Goal: Task Accomplishment & Management: Manage account settings

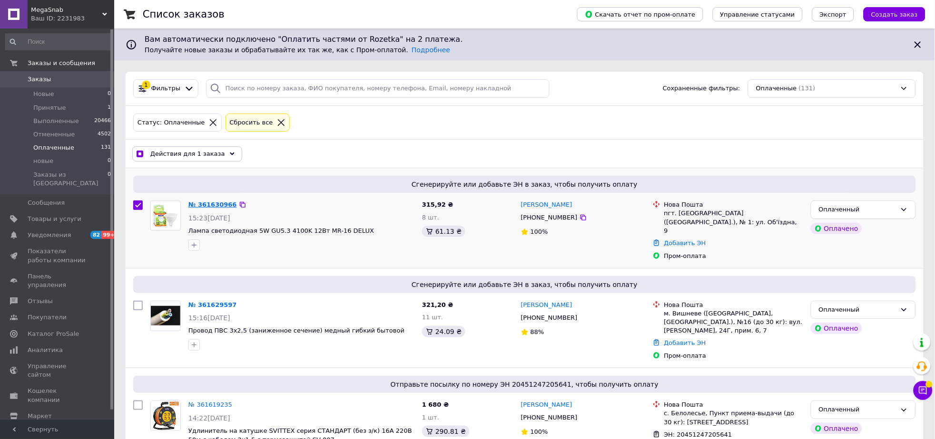
click at [210, 203] on link "№ 361630966" at bounding box center [212, 204] width 49 height 7
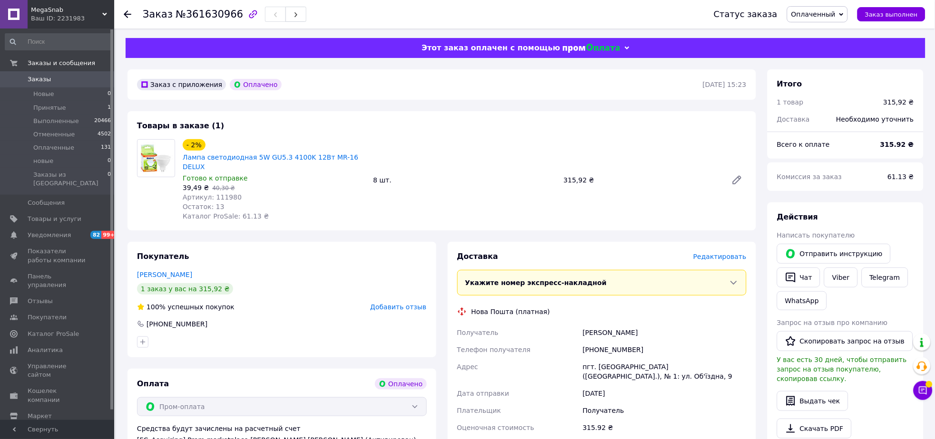
click at [725, 253] on span "Редактировать" at bounding box center [719, 257] width 53 height 8
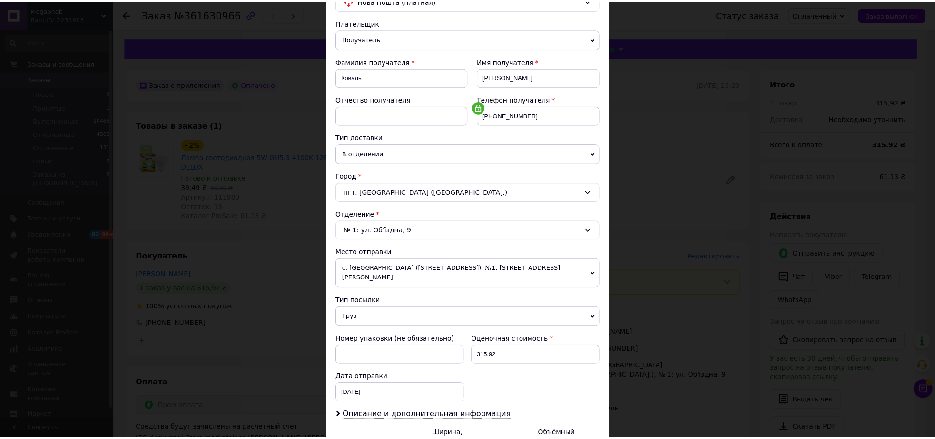
scroll to position [201, 0]
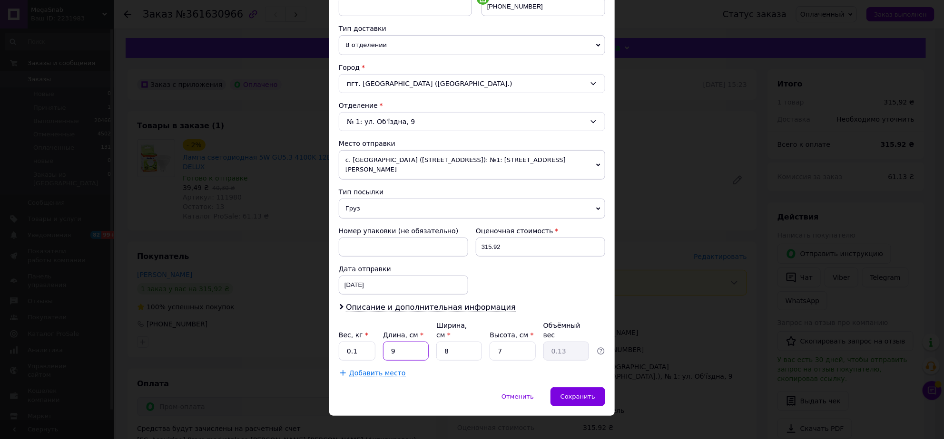
drag, startPoint x: 413, startPoint y: 345, endPoint x: 386, endPoint y: 340, distance: 28.0
click at [386, 342] on input "9" at bounding box center [406, 351] width 46 height 19
type input "1"
type input "0.1"
type input "17"
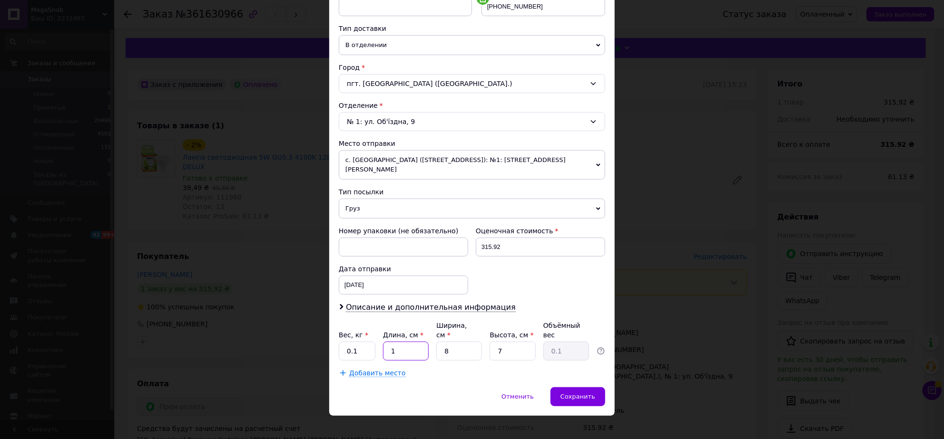
type input "0.24"
type input "17"
type input "1"
type input "0.1"
type input "19"
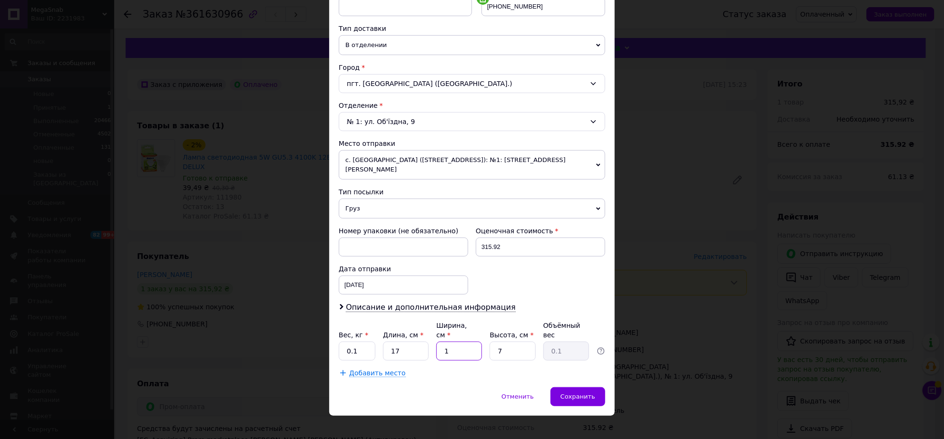
type input "0.57"
type input "19"
type input "1"
type input "0.1"
type input "12"
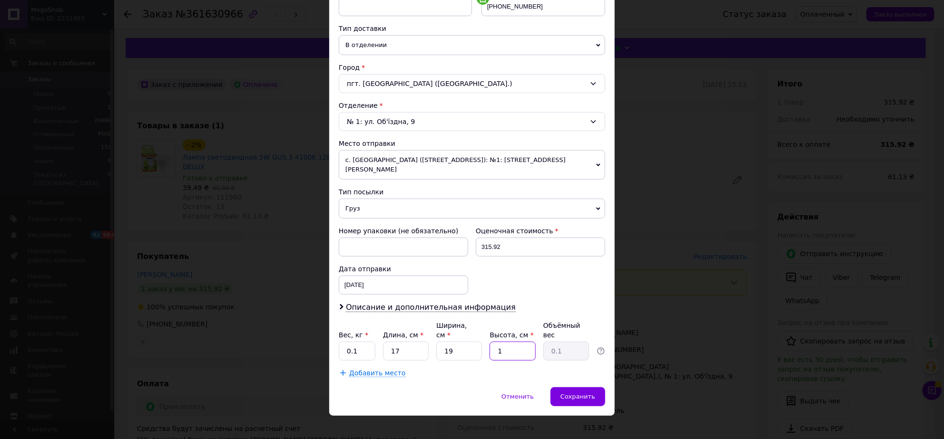
type input "0.97"
type input "12"
click at [364, 342] on input "0.1" at bounding box center [357, 351] width 37 height 19
type input "0"
type input "1"
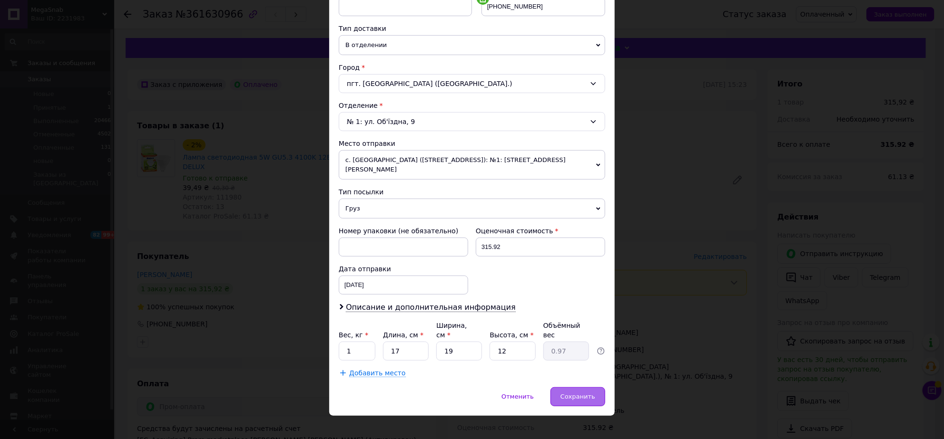
click at [574, 393] on span "Сохранить" at bounding box center [577, 396] width 35 height 7
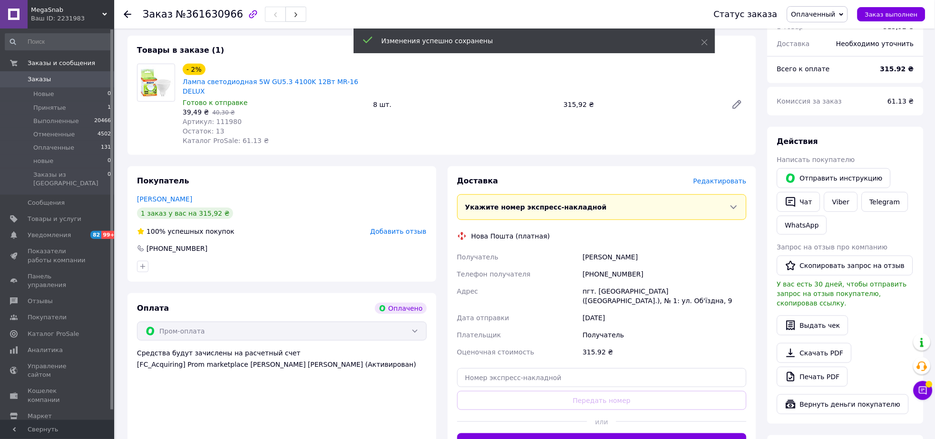
scroll to position [237, 0]
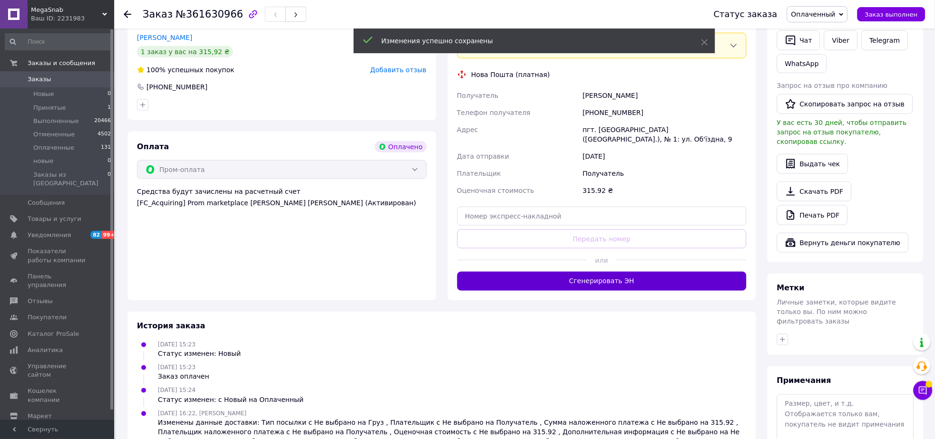
click at [598, 273] on button "Сгенерировать ЭН" at bounding box center [602, 281] width 290 height 19
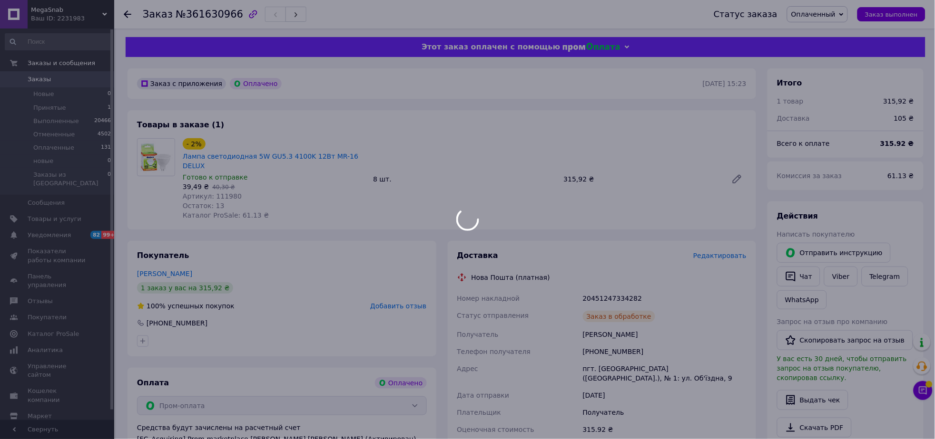
scroll to position [0, 0]
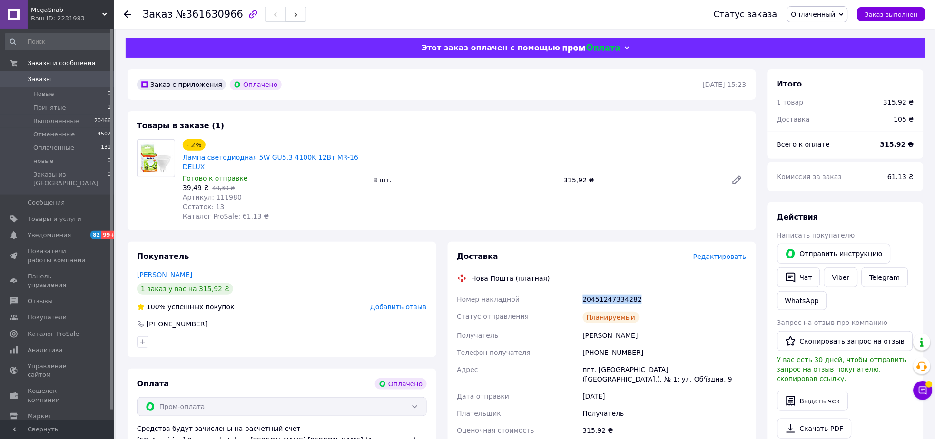
drag, startPoint x: 584, startPoint y: 289, endPoint x: 652, endPoint y: 295, distance: 68.2
click at [652, 295] on div "20451247334282" at bounding box center [664, 299] width 167 height 17
copy div "20451247334282"
click at [808, 275] on button "Чат" at bounding box center [798, 278] width 43 height 20
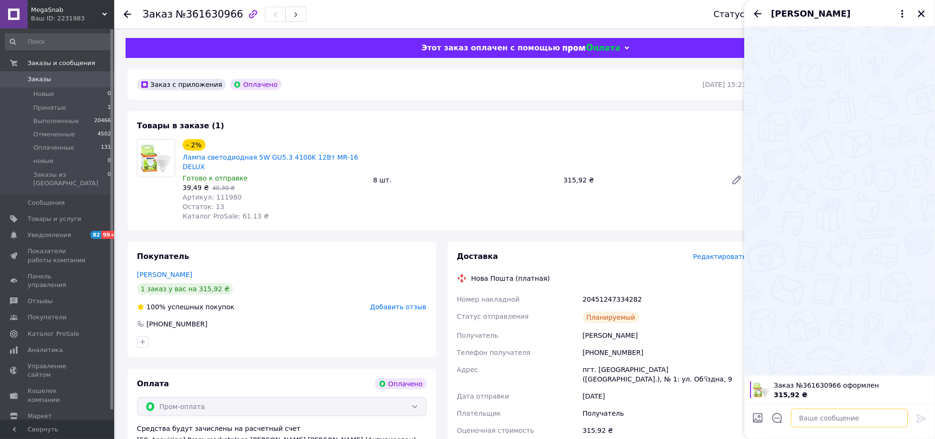
click at [827, 420] on textarea at bounding box center [849, 418] width 117 height 19
paste textarea "20451247334282"
type textarea "ттн 20451247334282"
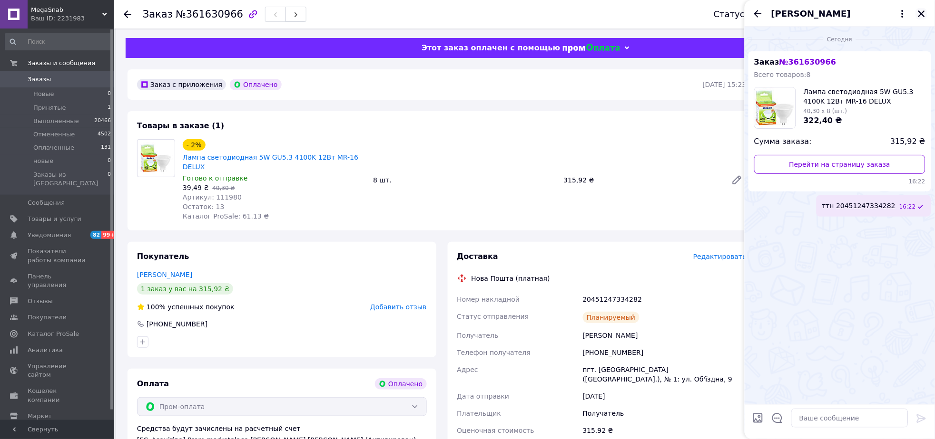
click at [922, 11] on icon "Закрыть" at bounding box center [921, 14] width 9 height 9
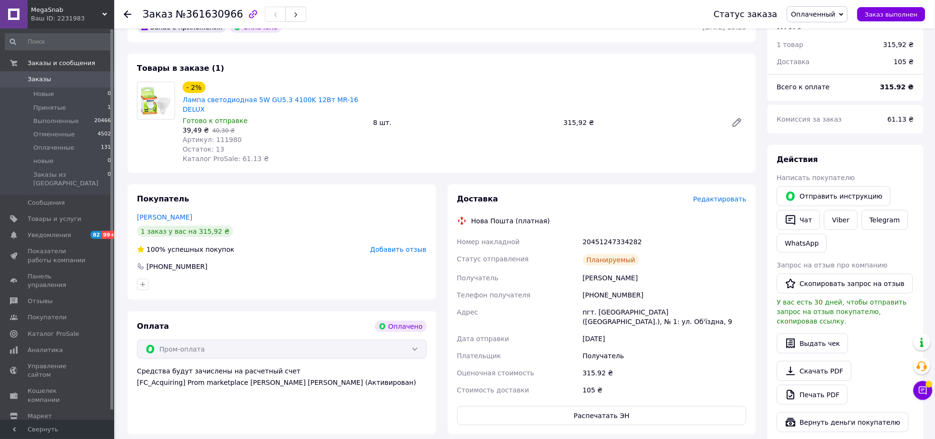
scroll to position [178, 0]
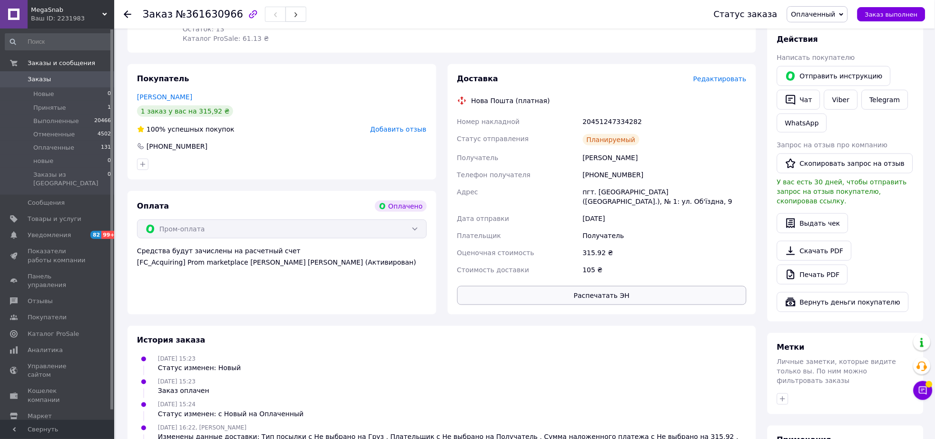
click at [602, 286] on button "Распечатать ЭН" at bounding box center [602, 295] width 290 height 19
click at [131, 13] on use at bounding box center [128, 14] width 8 height 8
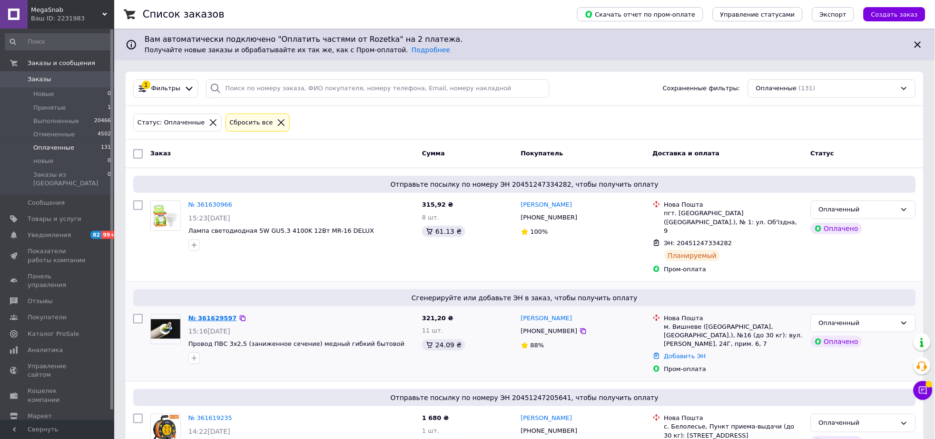
click at [219, 315] on link "№ 361629597" at bounding box center [212, 318] width 49 height 7
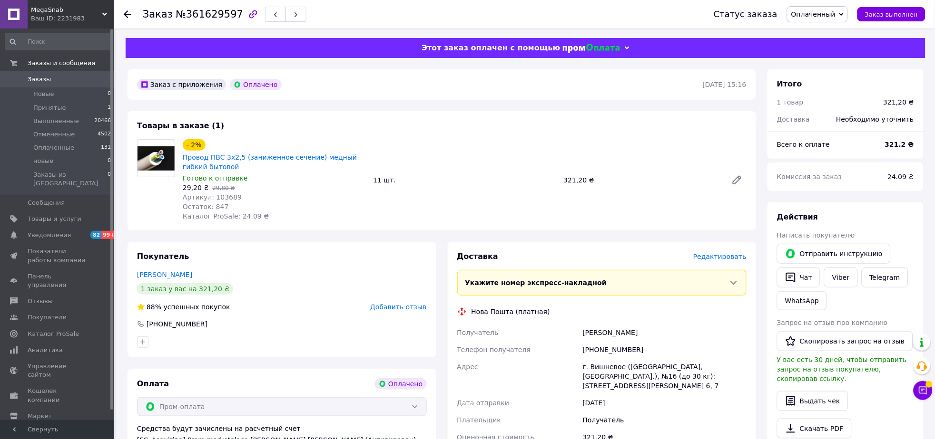
click at [716, 257] on span "Редактировать" at bounding box center [719, 257] width 53 height 8
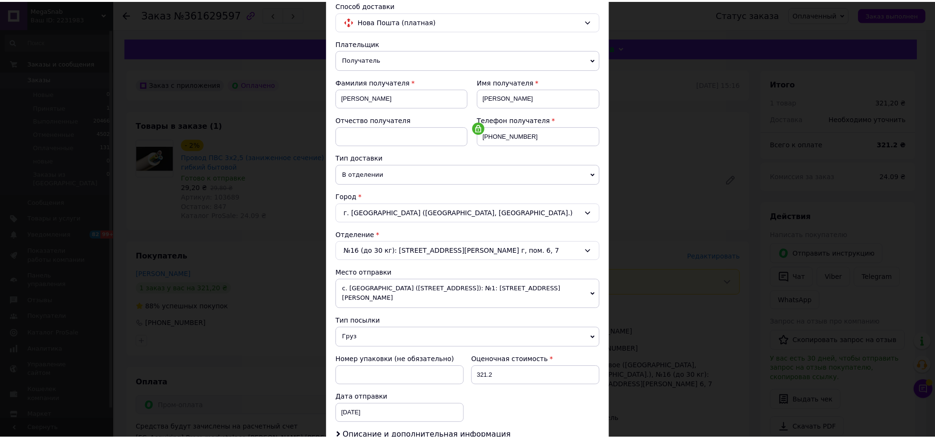
scroll to position [201, 0]
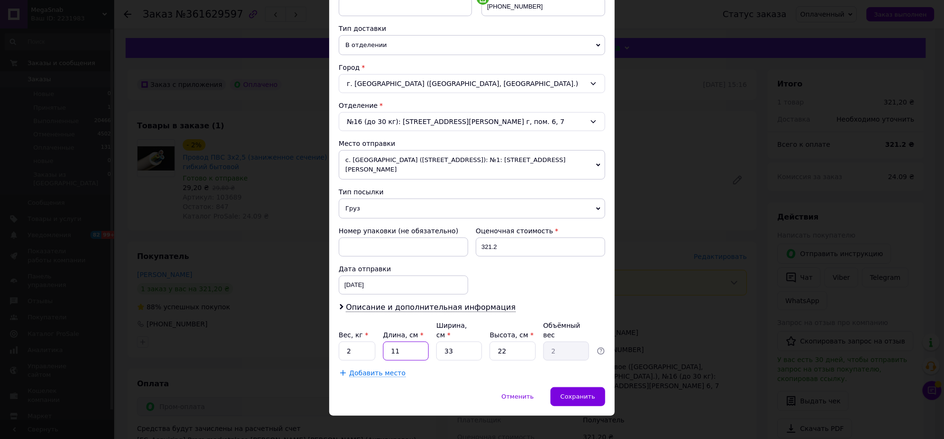
drag, startPoint x: 396, startPoint y: 340, endPoint x: 389, endPoint y: 340, distance: 7.6
click at [389, 342] on input "11" at bounding box center [406, 351] width 46 height 19
type input "1"
type input "0.18"
type input "10"
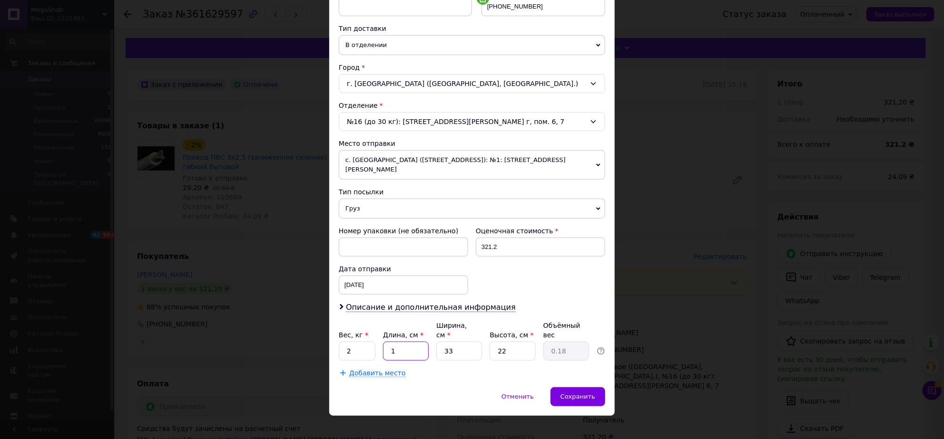
type input "1.82"
type input "10"
type input "2"
type input "0.11"
type input "20"
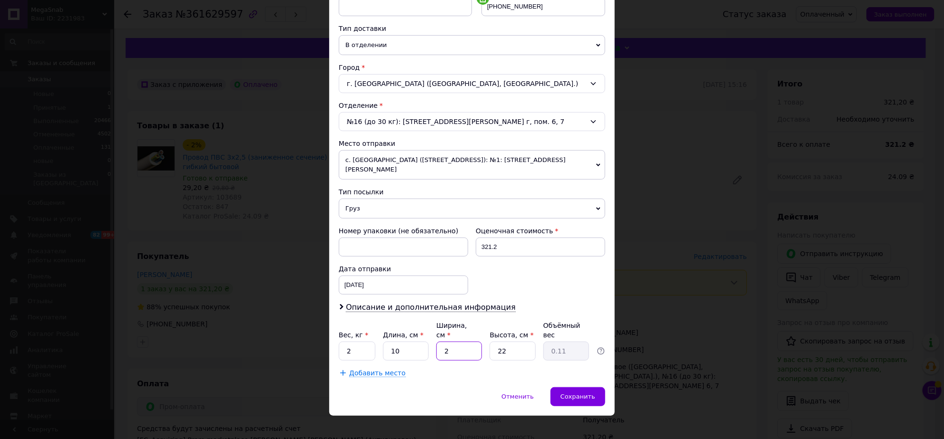
type input "1.1"
type input "20"
type input "1"
type input "0.1"
type input "10"
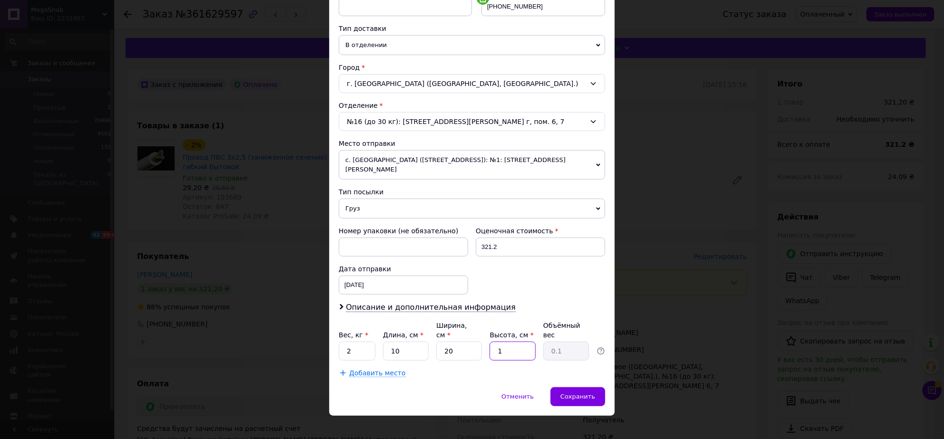
type input "0.5"
type input "1"
type input "0.1"
type input "2"
type input "0.1"
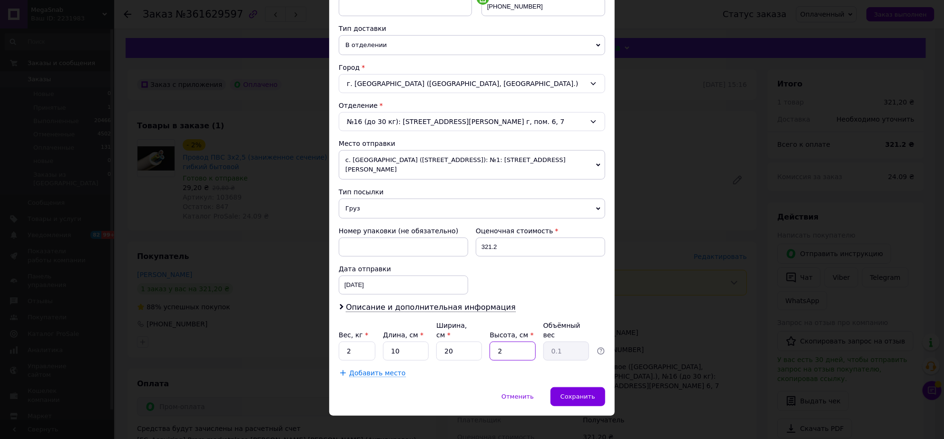
type input "20"
type input "1"
type input "20"
click at [363, 342] on input "2" at bounding box center [357, 351] width 37 height 19
type input "1"
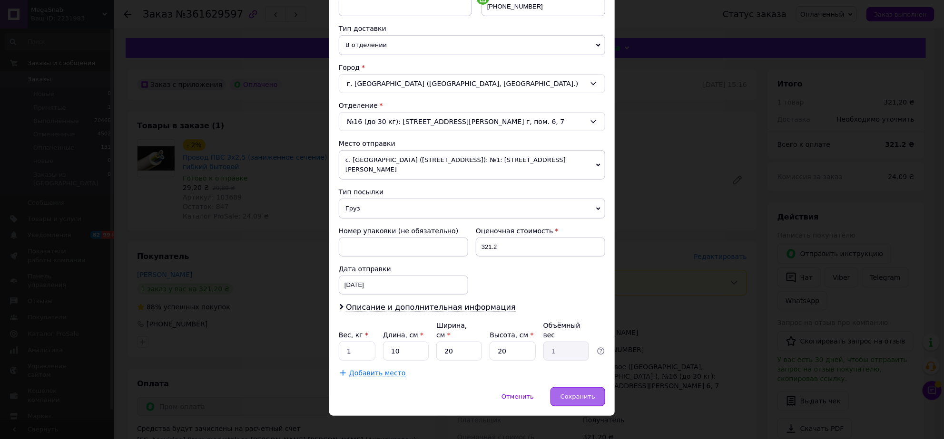
click at [582, 393] on span "Сохранить" at bounding box center [577, 396] width 35 height 7
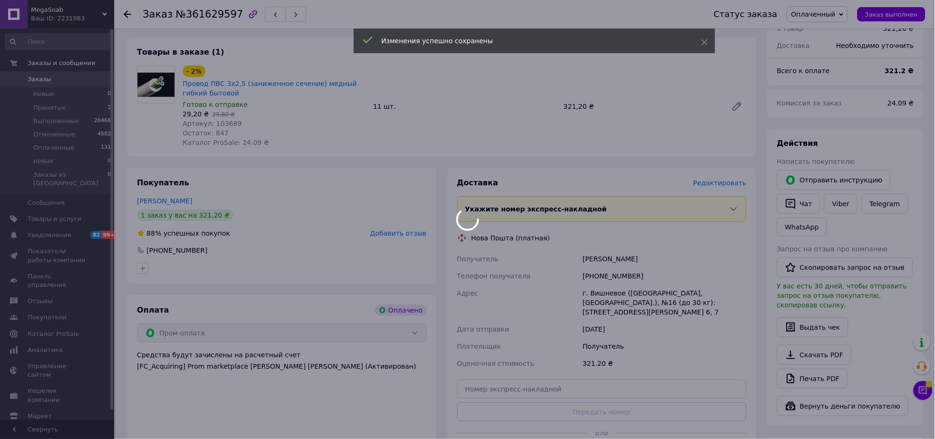
scroll to position [237, 0]
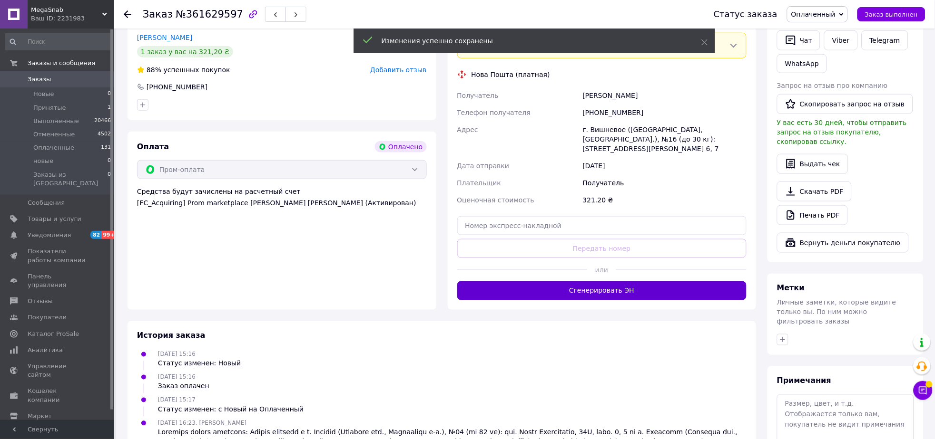
click at [599, 282] on button "Сгенерировать ЭН" at bounding box center [602, 291] width 290 height 19
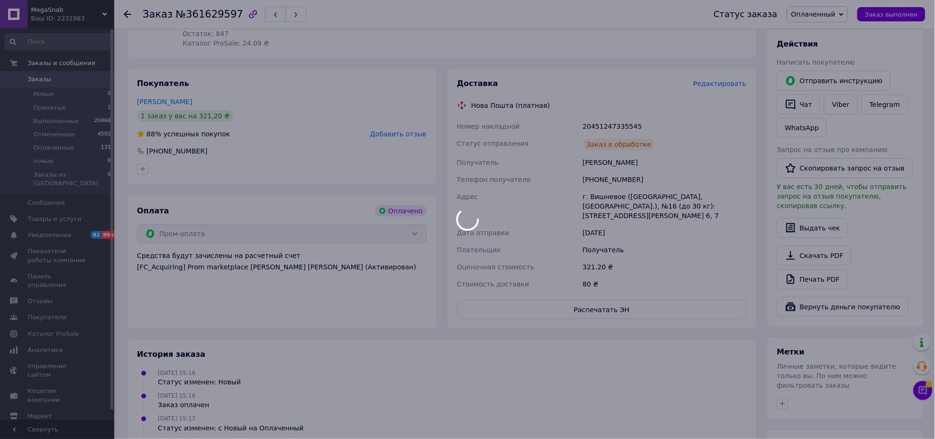
scroll to position [59, 0]
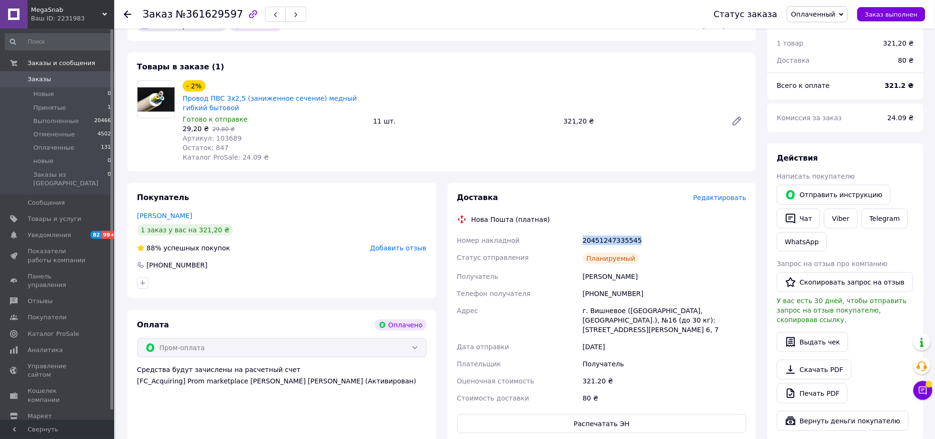
drag, startPoint x: 583, startPoint y: 240, endPoint x: 642, endPoint y: 240, distance: 59.0
click at [642, 240] on div "20451247335545" at bounding box center [664, 240] width 167 height 17
copy div "20451247335545"
click at [808, 218] on button "Чат" at bounding box center [798, 219] width 43 height 20
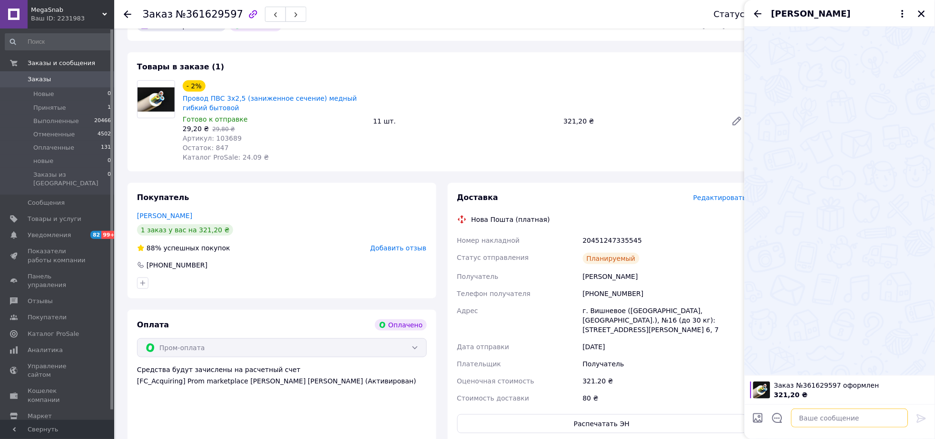
click at [820, 417] on textarea at bounding box center [849, 418] width 117 height 19
paste textarea "20451247335545"
type textarea "ттн 20451247335545"
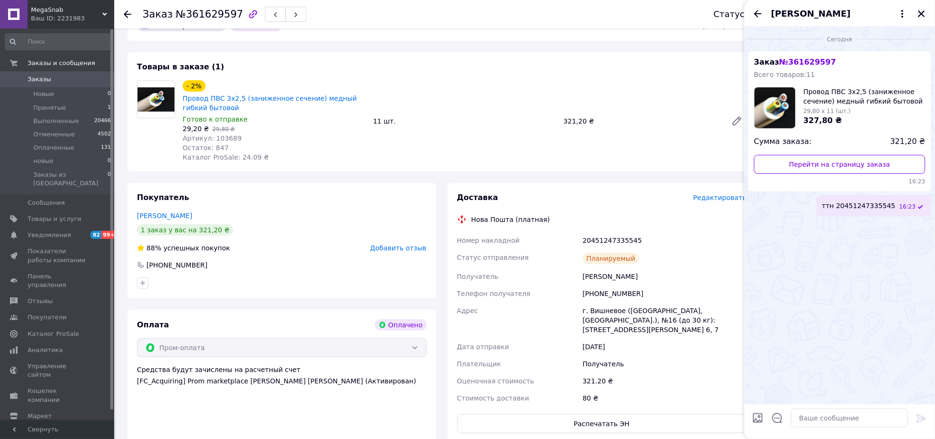
click at [924, 13] on icon "Закрыть" at bounding box center [921, 14] width 9 height 9
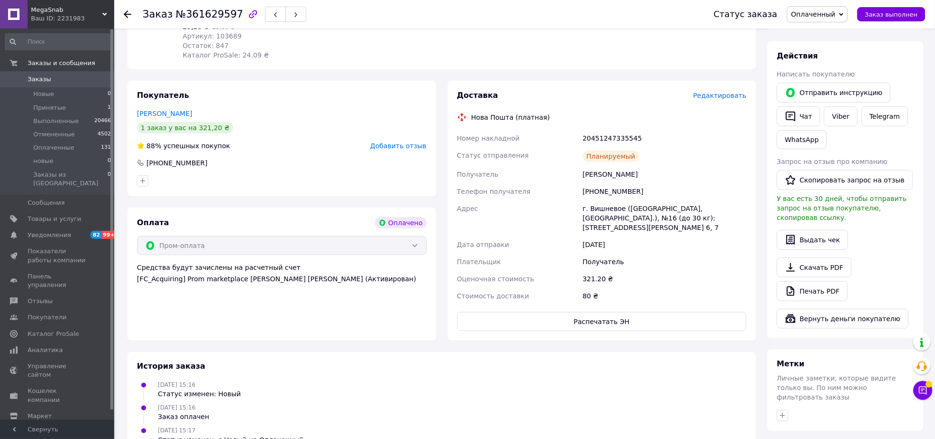
scroll to position [237, 0]
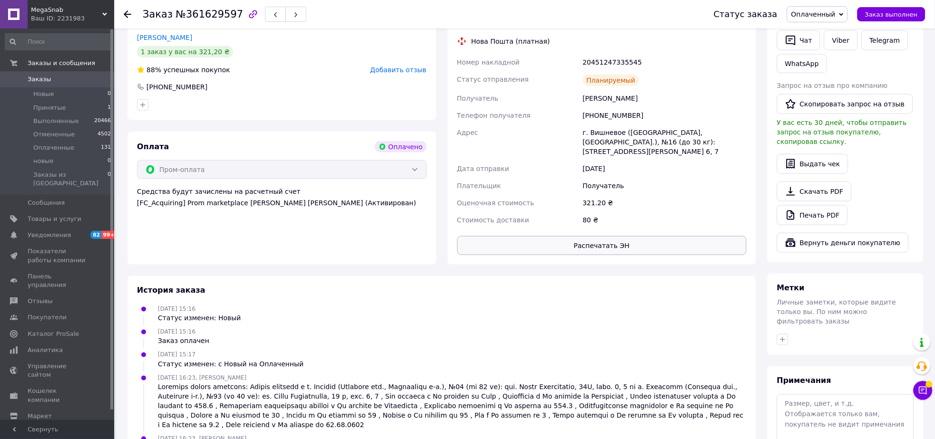
click at [604, 236] on button "Распечатать ЭН" at bounding box center [602, 245] width 290 height 19
drag, startPoint x: 129, startPoint y: 11, endPoint x: 257, endPoint y: 197, distance: 226.1
click at [129, 11] on icon at bounding box center [128, 14] width 8 height 8
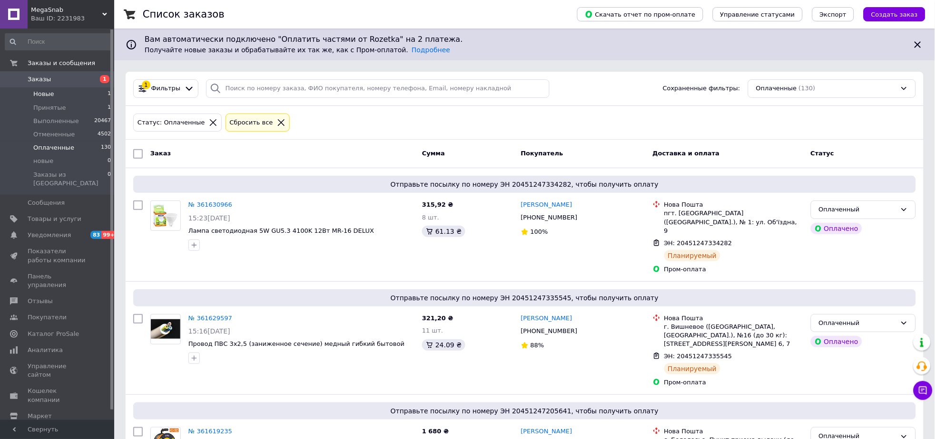
click at [81, 95] on li "Новые 1" at bounding box center [58, 94] width 117 height 13
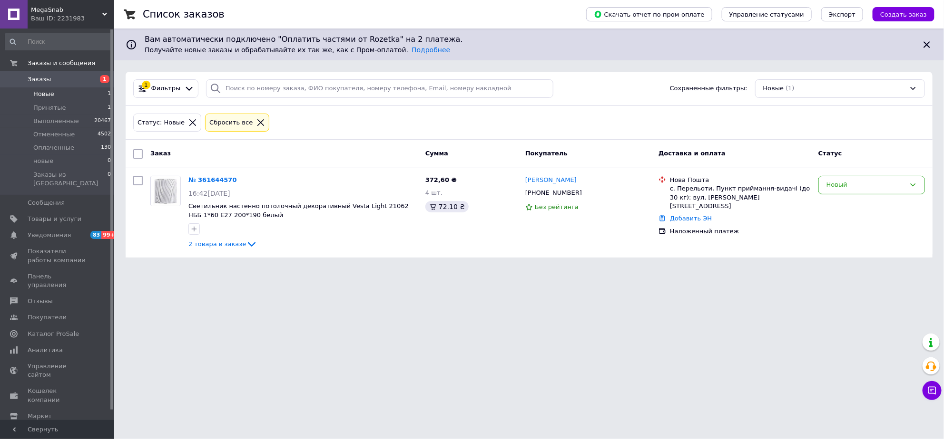
click at [88, 96] on li "Новые 1" at bounding box center [58, 94] width 117 height 13
click at [61, 147] on span "Оплаченные" at bounding box center [53, 148] width 41 height 9
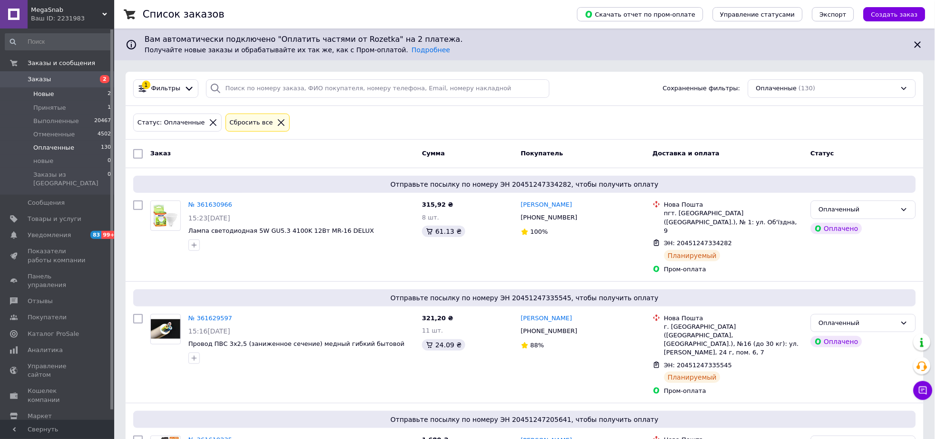
click at [85, 94] on li "Новые 2" at bounding box center [58, 94] width 117 height 13
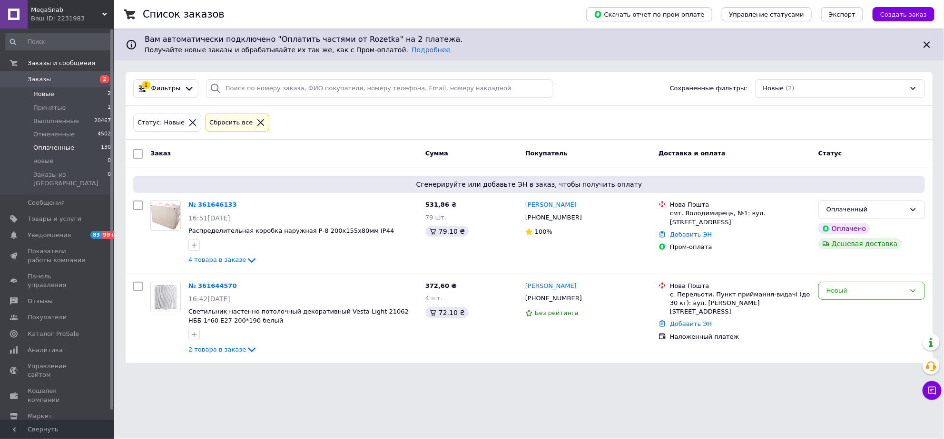
click at [53, 146] on span "Оплаченные" at bounding box center [53, 148] width 41 height 9
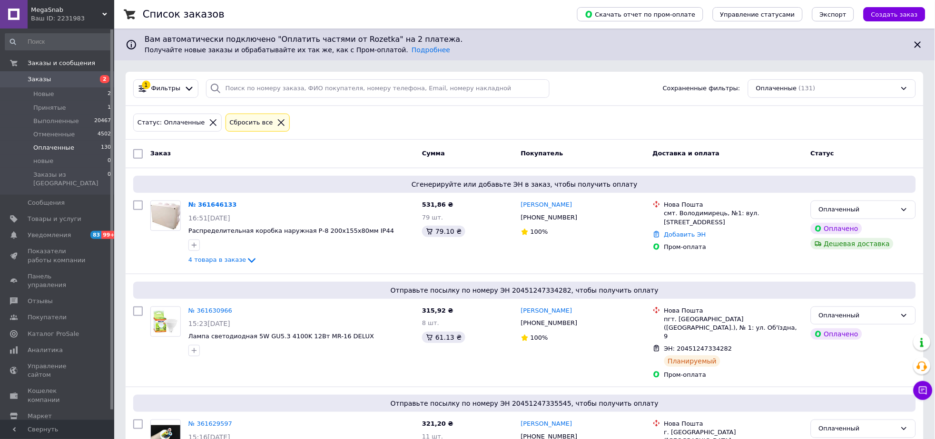
click at [277, 118] on icon at bounding box center [281, 122] width 9 height 9
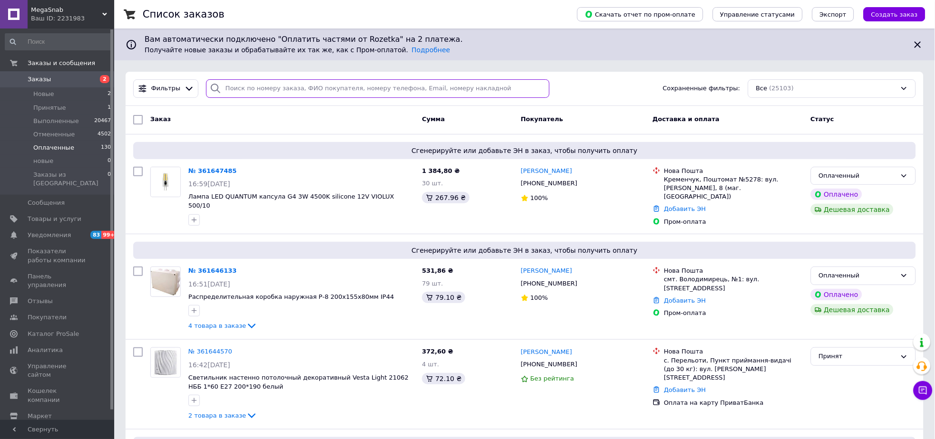
click at [262, 88] on input "search" at bounding box center [377, 88] width 343 height 19
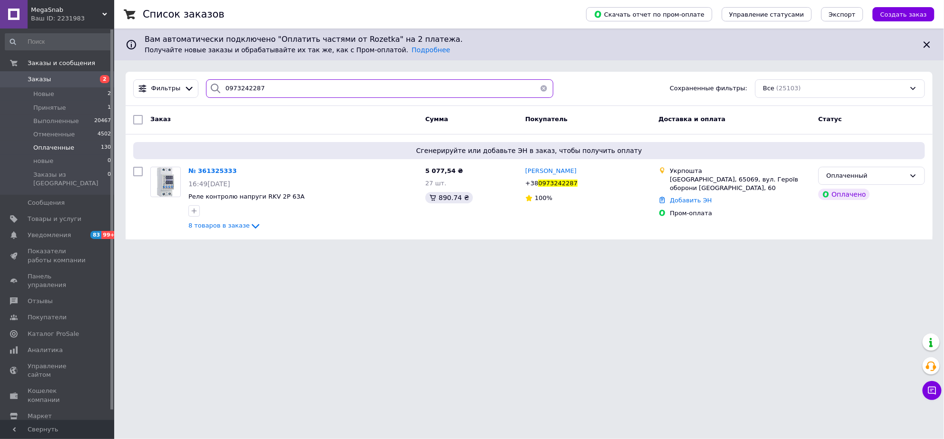
type input "0973242287"
click at [273, 251] on html "MegaSnab Ваш ID: 2231983 Сайт MegaSnab Кабинет покупателя Проверить состояние с…" at bounding box center [472, 125] width 944 height 251
click at [214, 170] on span "№ 361325333" at bounding box center [212, 170] width 49 height 7
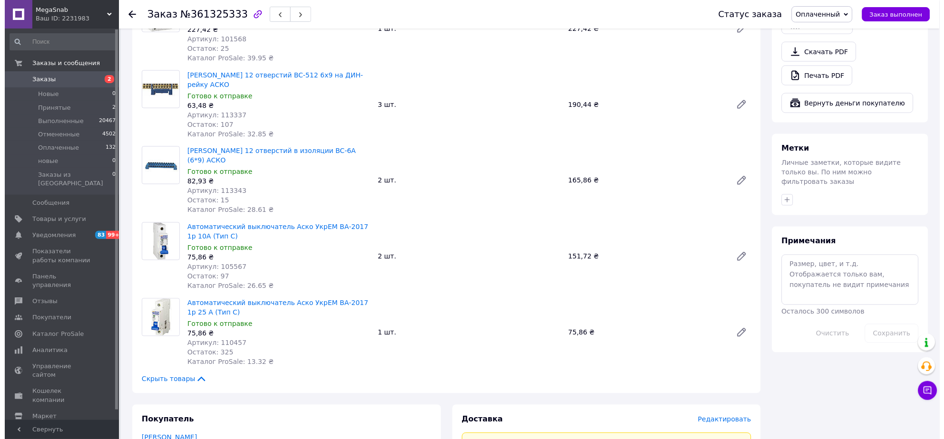
scroll to position [653, 0]
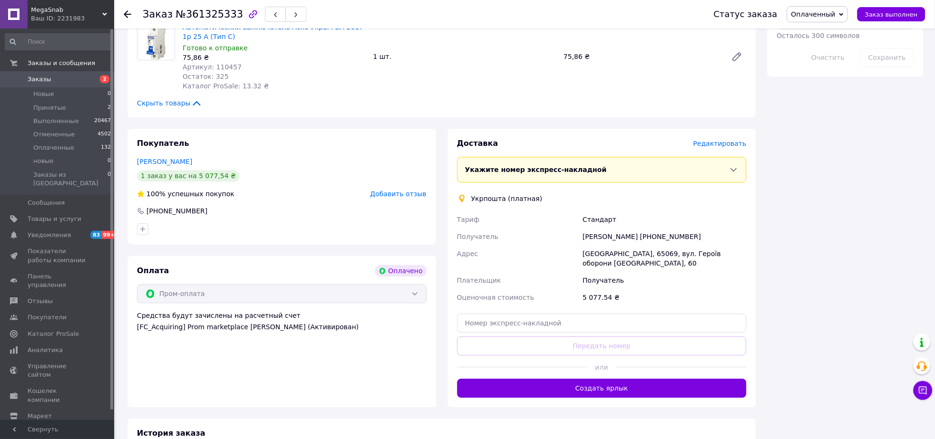
click at [716, 140] on span "Редактировать" at bounding box center [719, 144] width 53 height 8
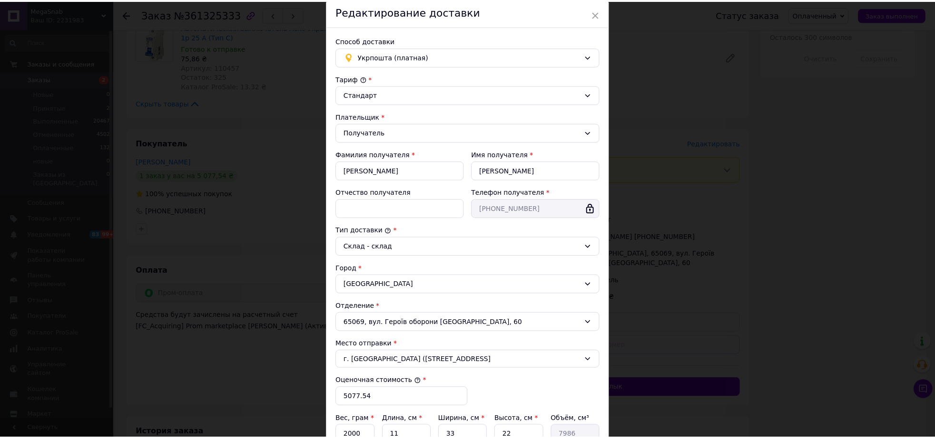
scroll to position [155, 0]
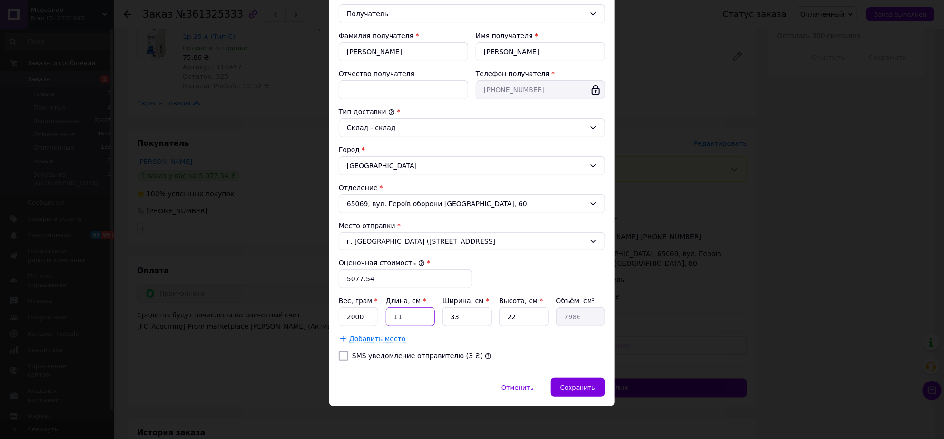
click at [411, 316] on input "11" at bounding box center [410, 317] width 49 height 19
type input "1"
type input "726"
type input "3"
type input "2178"
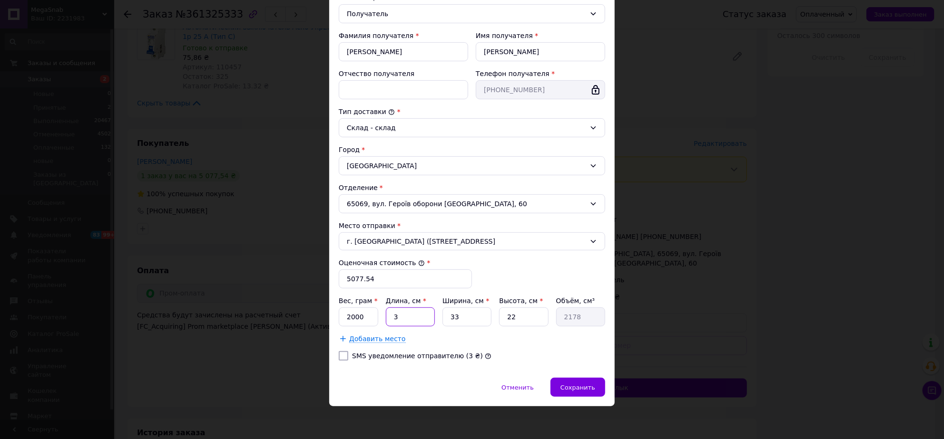
type input "37"
type input "26862"
type input "37"
type input "2"
type input "1628"
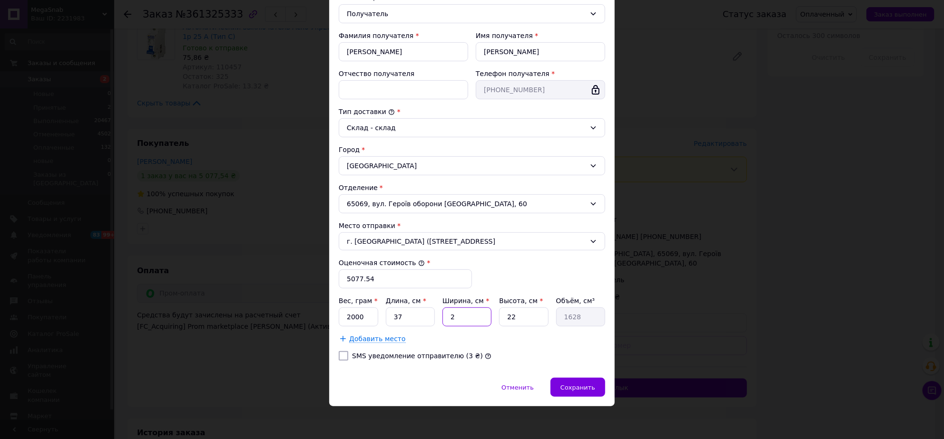
type input "26"
type input "21164"
type input "26"
type input "5"
type input "4810"
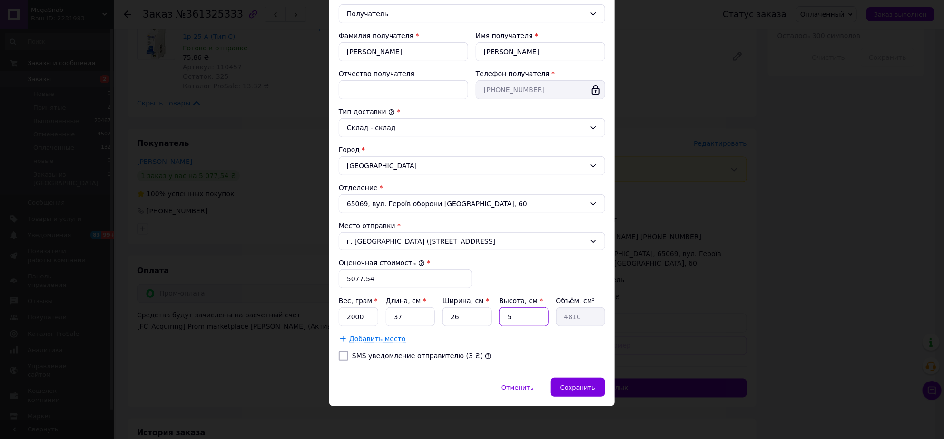
type input "50"
type input "48100"
type input "50"
click at [366, 318] on input "2000" at bounding box center [358, 317] width 39 height 19
type input "2"
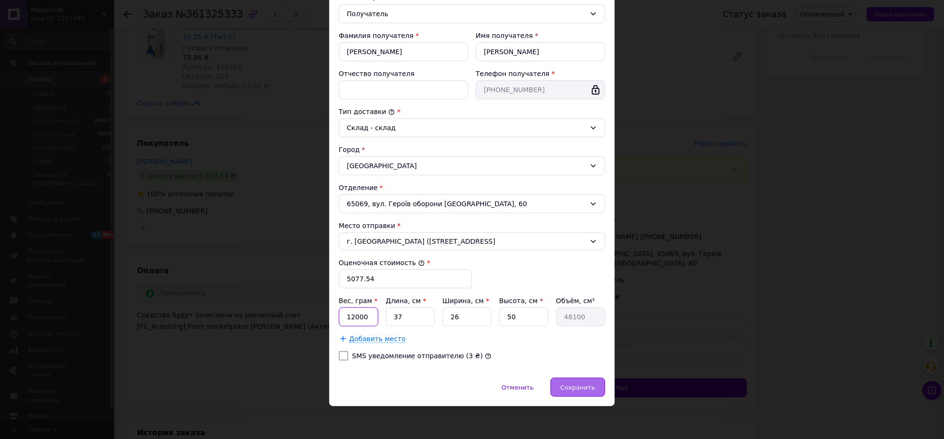
type input "12000"
click at [580, 386] on span "Сохранить" at bounding box center [577, 387] width 35 height 7
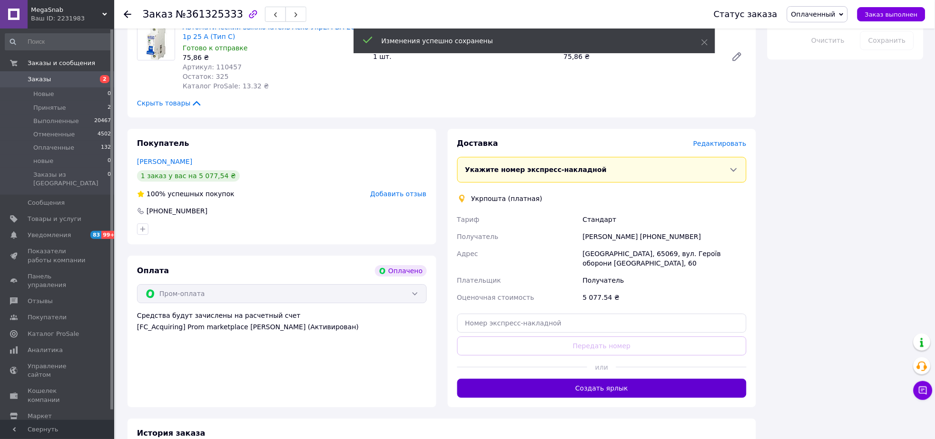
click at [591, 379] on button "Создать ярлык" at bounding box center [602, 388] width 290 height 19
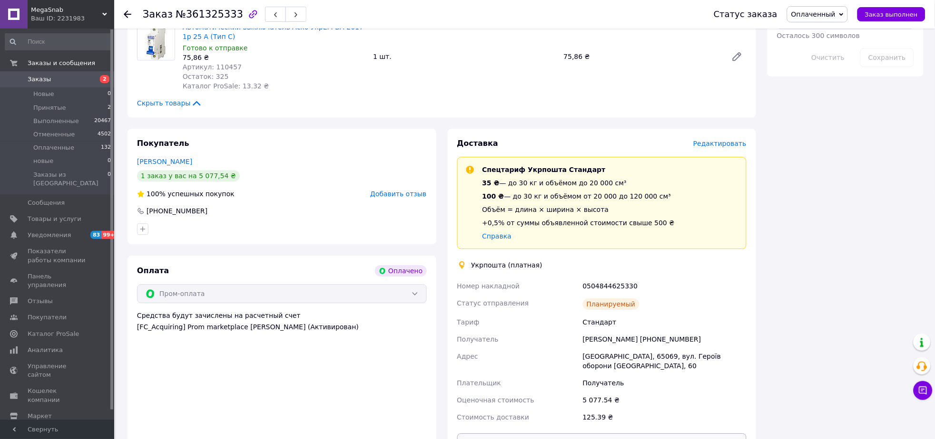
click at [598, 434] on button "Распечатать ярлык" at bounding box center [602, 443] width 290 height 19
click at [130, 10] on icon at bounding box center [128, 14] width 8 height 8
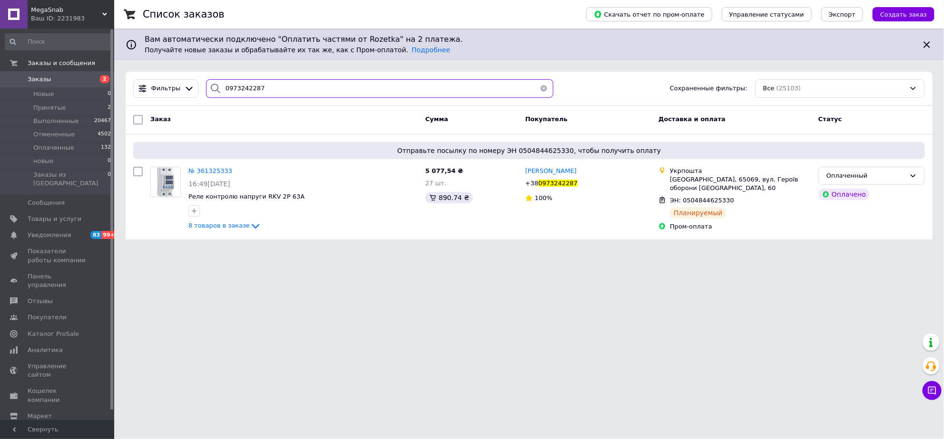
drag, startPoint x: 202, startPoint y: 75, endPoint x: 196, endPoint y: 74, distance: 6.3
click at [196, 74] on div "Фильтры 0973242287 Сохраненные фильтры: Все (25103)" at bounding box center [529, 89] width 807 height 34
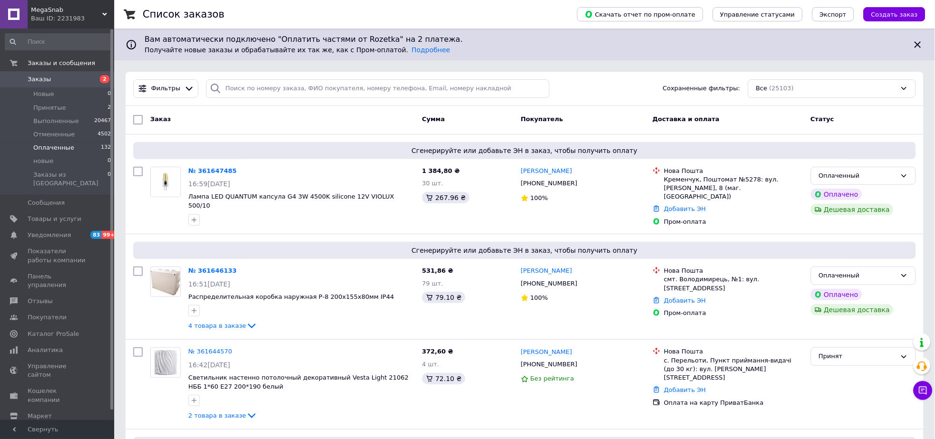
click at [60, 146] on span "Оплаченные" at bounding box center [53, 148] width 41 height 9
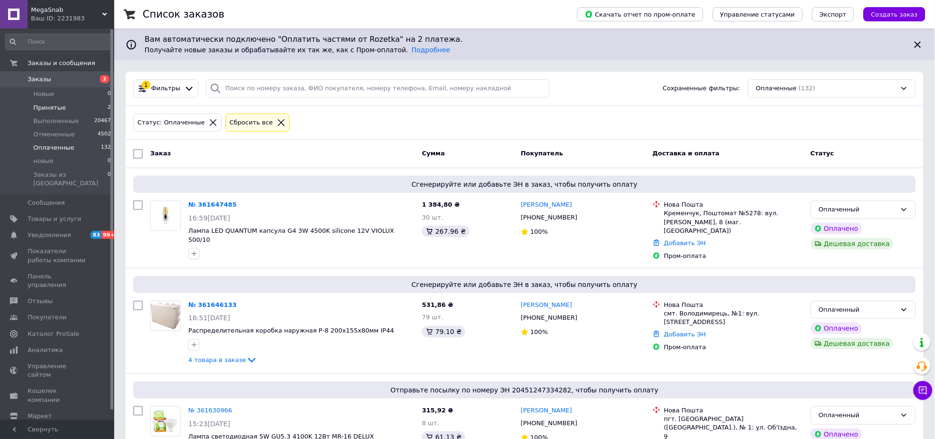
click at [66, 107] on li "Принятые 2" at bounding box center [58, 107] width 117 height 13
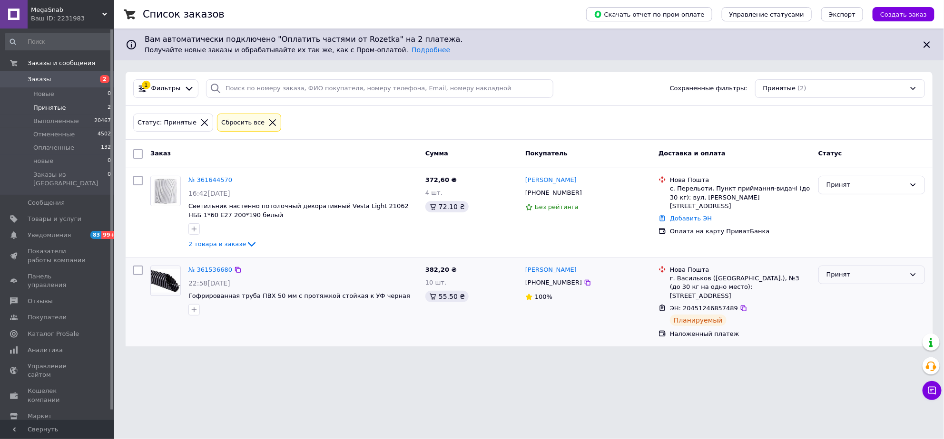
click at [841, 275] on div "Принят" at bounding box center [865, 275] width 79 height 10
click at [840, 293] on li "Выполнен" at bounding box center [871, 295] width 106 height 18
click at [933, 389] on icon at bounding box center [932, 391] width 8 height 8
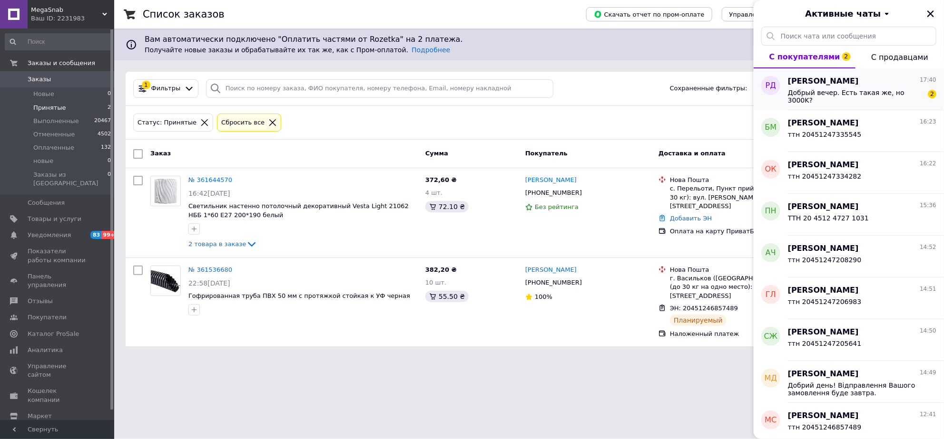
click at [833, 93] on span "Добрый вечер. Есть такая же, но 3000K?" at bounding box center [855, 96] width 135 height 15
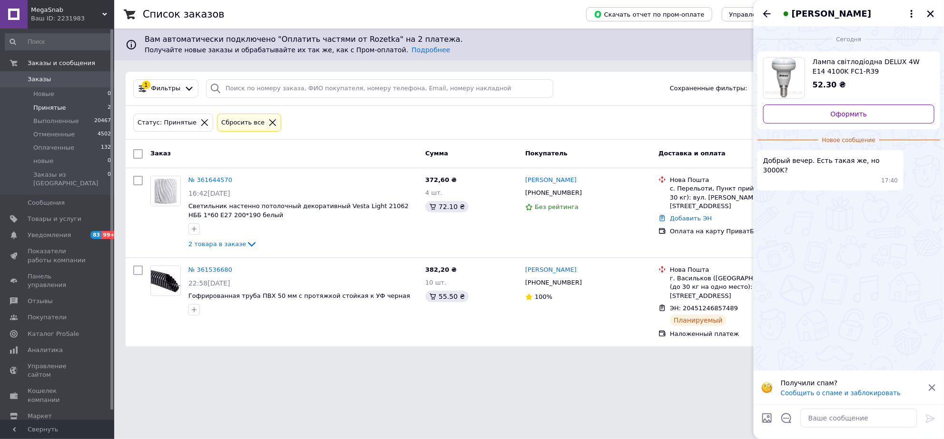
click at [834, 70] on span "Лампа світлодіодна DELUX 4W E14 4100K FC1-R39" at bounding box center [869, 66] width 114 height 19
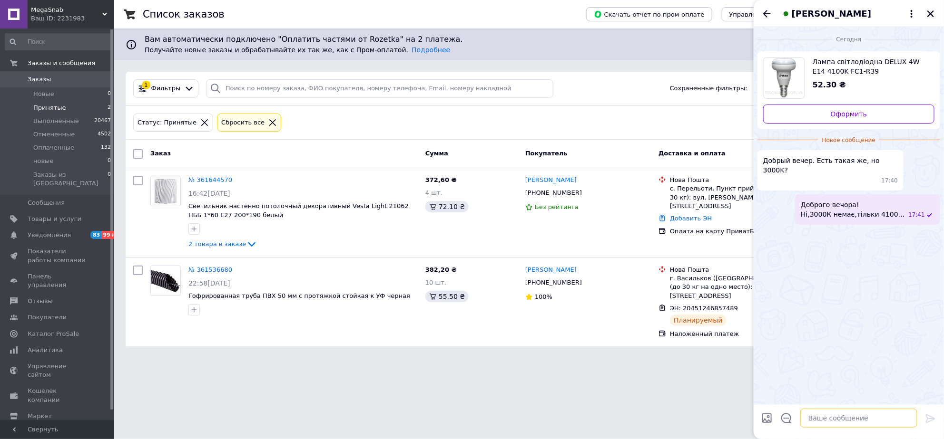
click at [808, 420] on textarea at bounding box center [858, 418] width 117 height 19
type textarea "Л"
type textarea "Добрий день! Тільки 4000К."
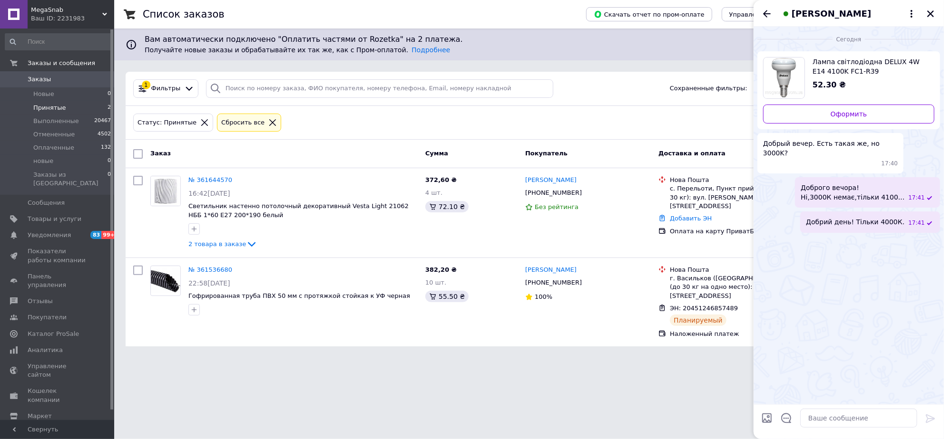
drag, startPoint x: 844, startPoint y: 209, endPoint x: 860, endPoint y: 238, distance: 33.6
click at [860, 238] on div "Сегодня Лампа світлодіодна DELUX 4W E14 4100K FC1-R39 52.30 ₴ Оформить Добрый в…" at bounding box center [848, 216] width 190 height 378
drag, startPoint x: 860, startPoint y: 214, endPoint x: 854, endPoint y: 239, distance: 25.6
click at [854, 240] on div "Сегодня Лампа світлодіодна DELUX 4W E14 4100K FC1-R39 52.30 ₴ Оформить Добрый в…" at bounding box center [848, 216] width 190 height 378
click at [852, 217] on span "Добрий день! Тільки 4000К." at bounding box center [855, 222] width 98 height 10
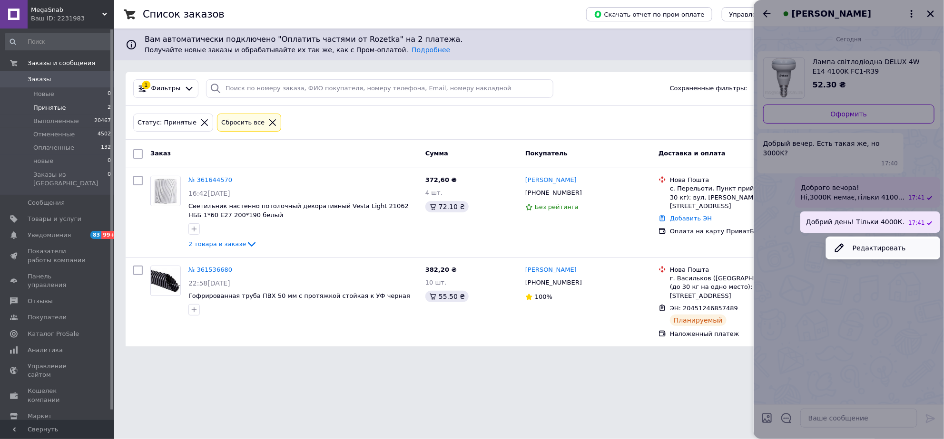
click at [864, 239] on button "Редактировать" at bounding box center [883, 248] width 114 height 19
type textarea "Добрий день! Тільки 4000К."
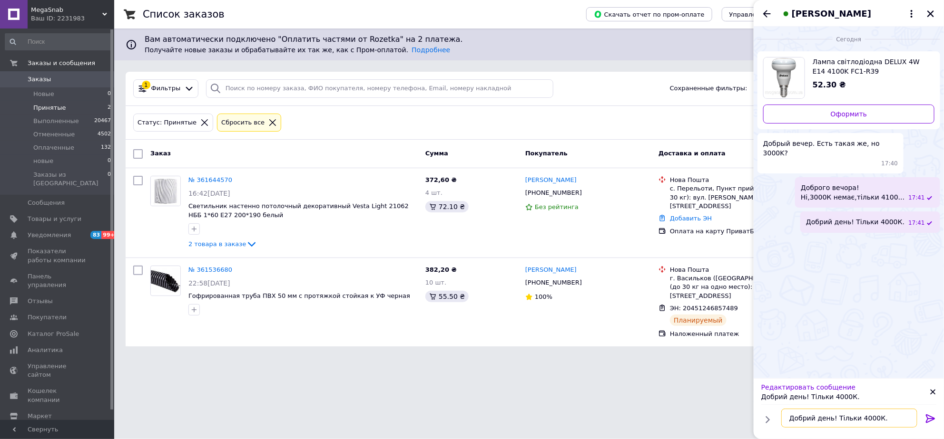
drag, startPoint x: 885, startPoint y: 419, endPoint x: 782, endPoint y: 412, distance: 102.4
click at [785, 415] on textarea "Добрий день! Тільки 4000К." at bounding box center [849, 418] width 136 height 19
click at [814, 315] on div "Сегодня Лампа світлодіодна DELUX 4W E14 4100K FC1-R39 52.30 ₴ Оформить Добрый в…" at bounding box center [848, 203] width 190 height 352
click at [887, 280] on div "Сегодня Лампа світлодіодна DELUX 4W E14 4100K FC1-R39 52.30 ₴ Оформить Добрый в…" at bounding box center [848, 203] width 190 height 352
click at [934, 389] on icon at bounding box center [932, 392] width 7 height 7
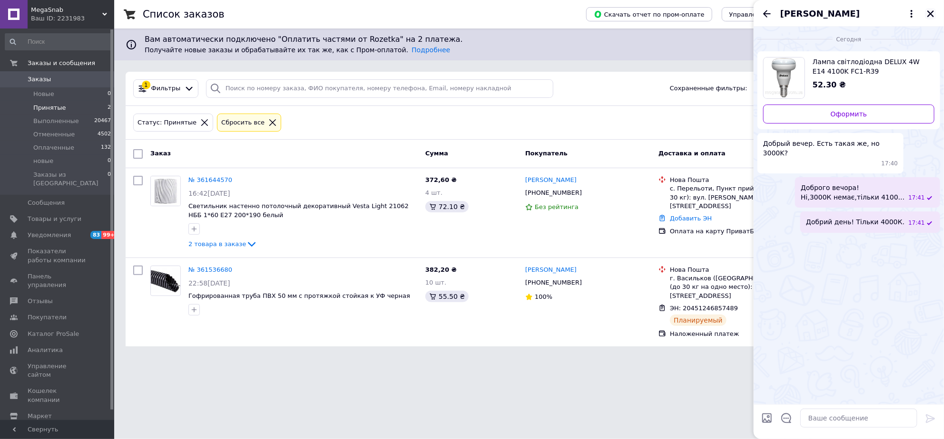
click at [932, 13] on icon "Закрыть" at bounding box center [930, 14] width 9 height 9
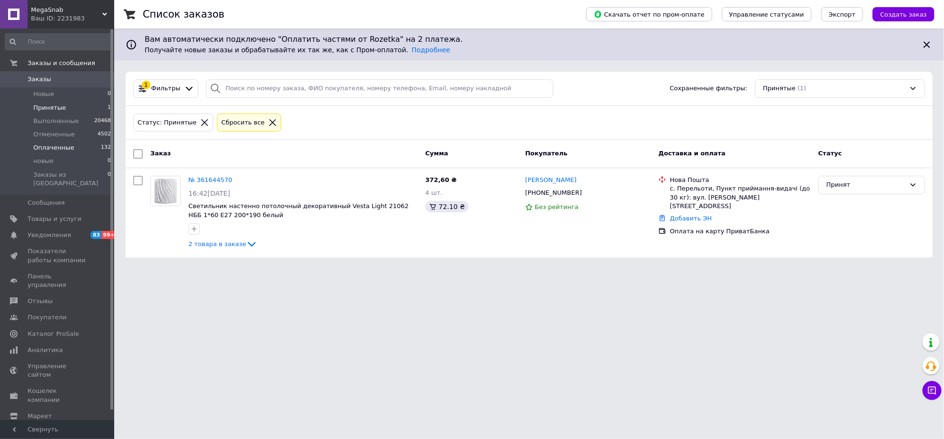
click at [58, 146] on span "Оплаченные" at bounding box center [53, 148] width 41 height 9
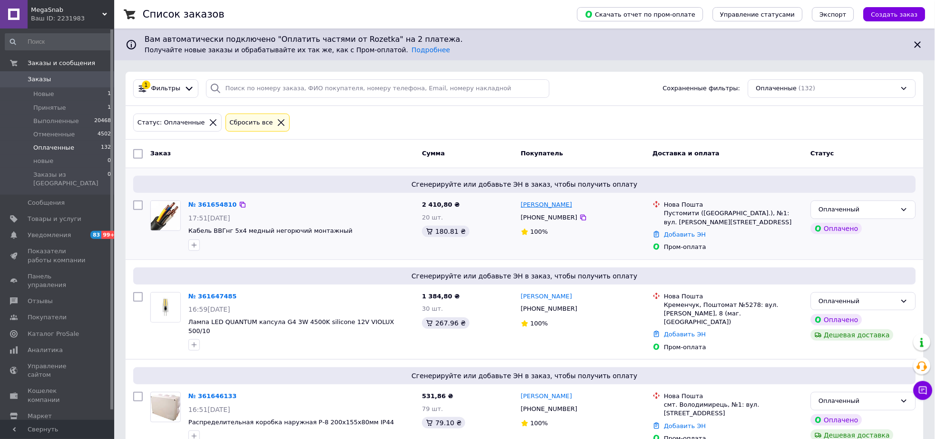
click at [538, 206] on link "[PERSON_NAME]" at bounding box center [546, 205] width 51 height 9
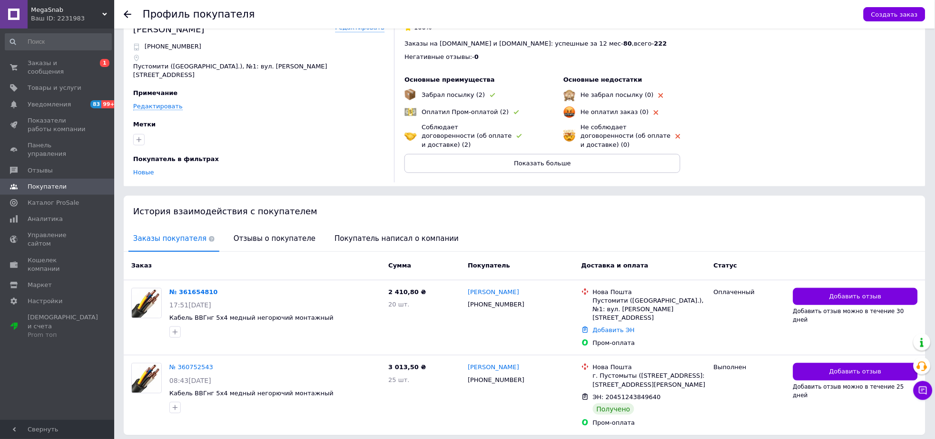
scroll to position [36, 0]
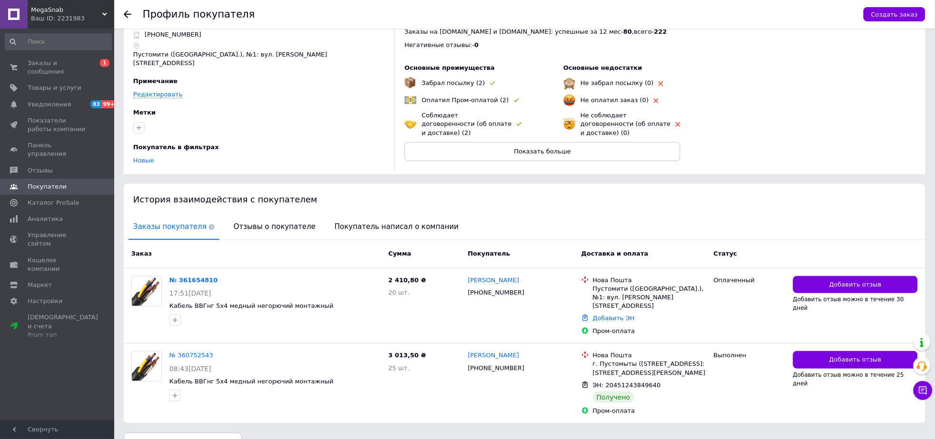
click at [127, 14] on use at bounding box center [128, 14] width 8 height 8
